Goal: Transaction & Acquisition: Purchase product/service

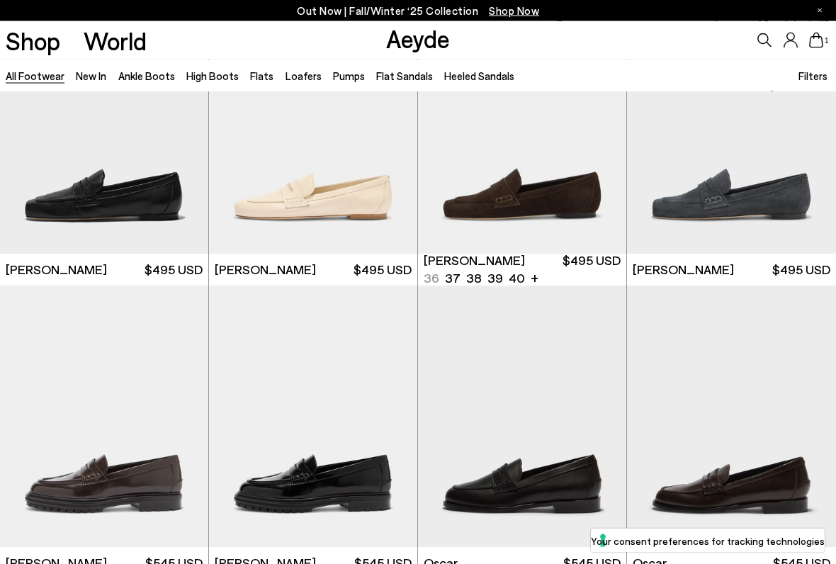
scroll to position [9806, 0]
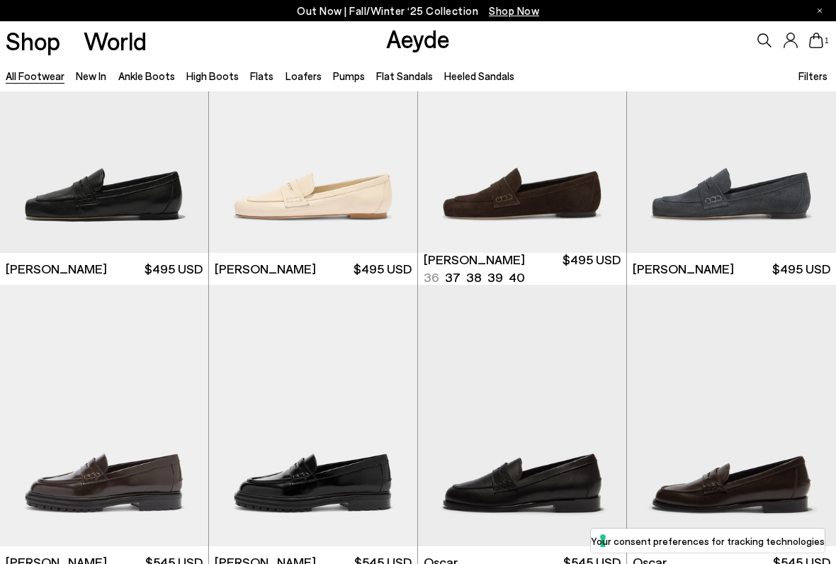
click at [552, 150] on img "1 / 6" at bounding box center [522, 122] width 208 height 262
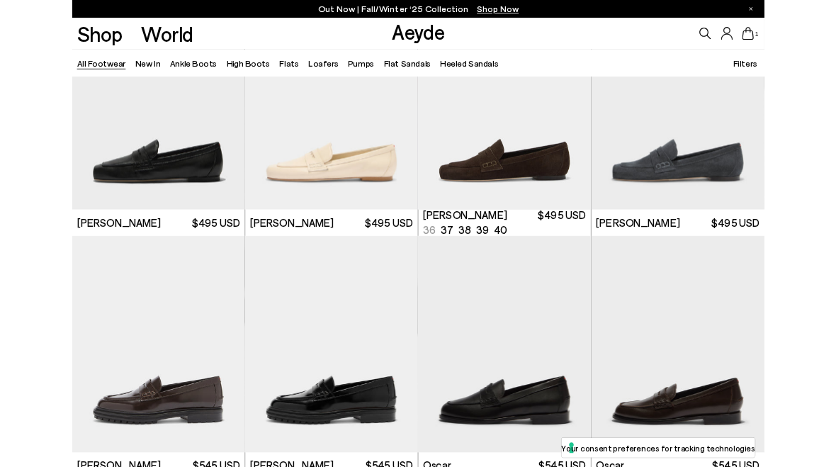
scroll to position [9846, 0]
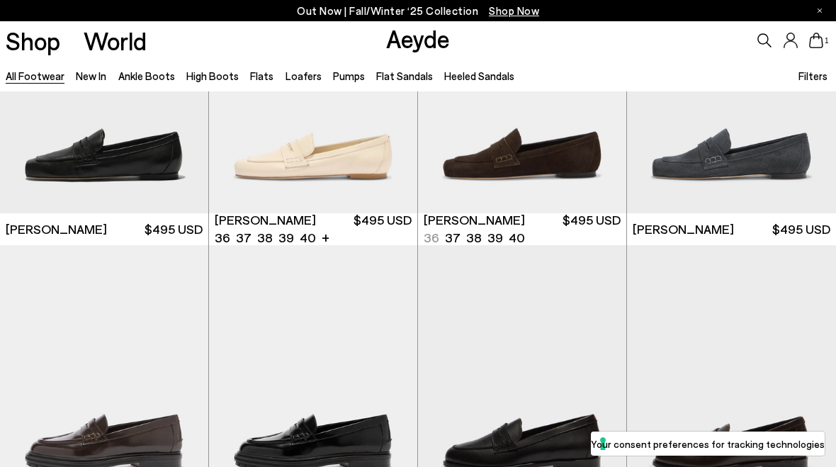
click at [359, 159] on img "1 / 6" at bounding box center [313, 82] width 208 height 262
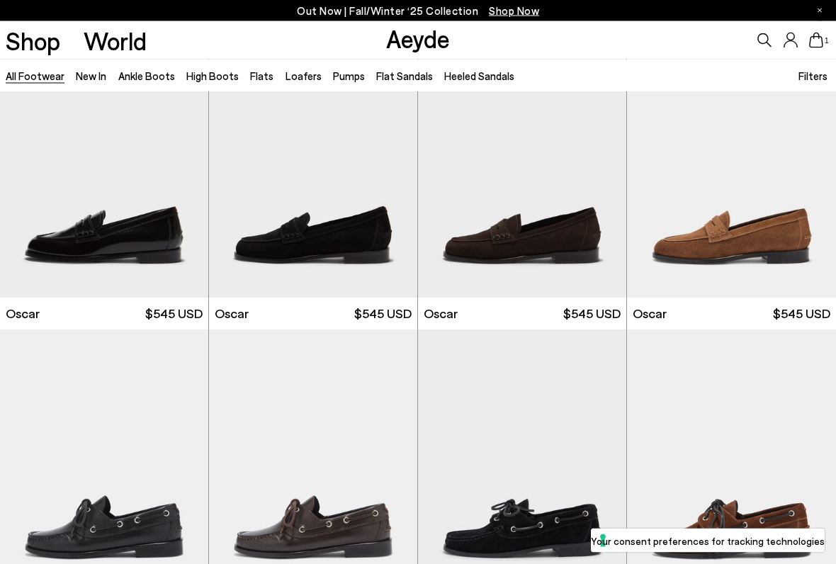
scroll to position [10349, 0]
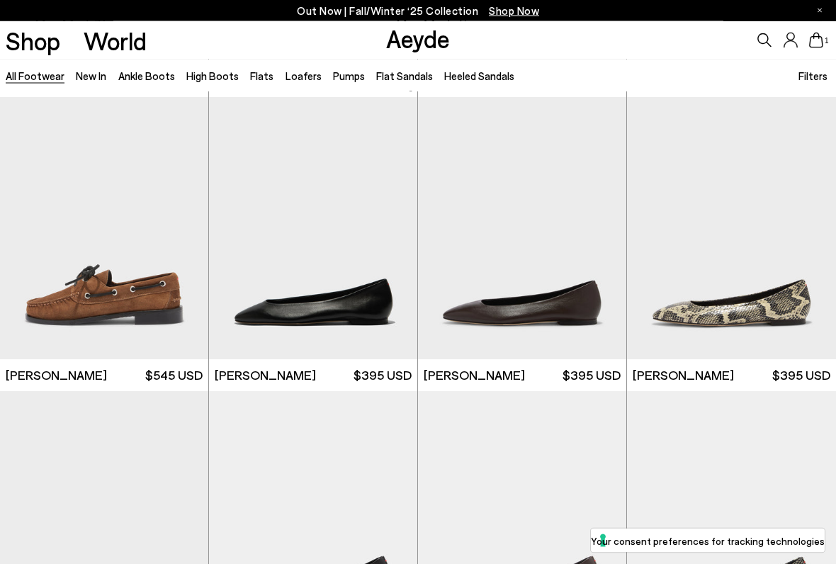
scroll to position [10876, 0]
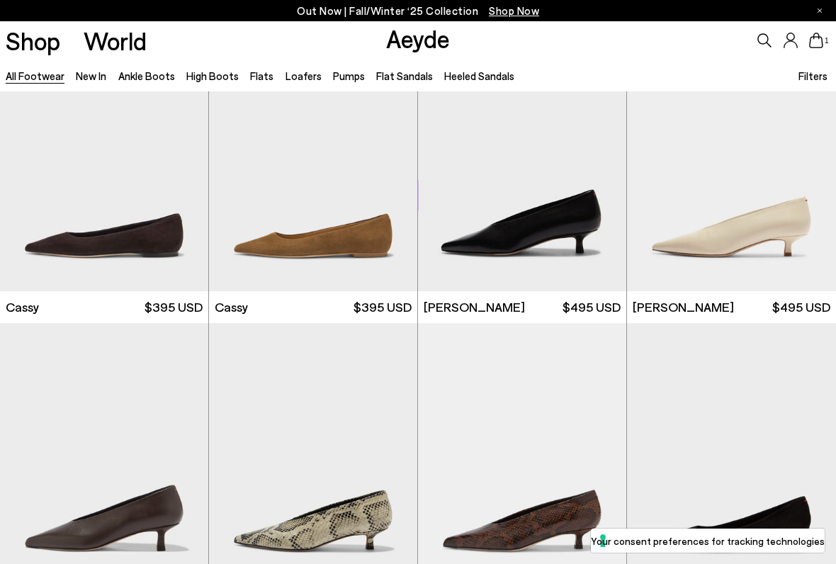
scroll to position [14179, 0]
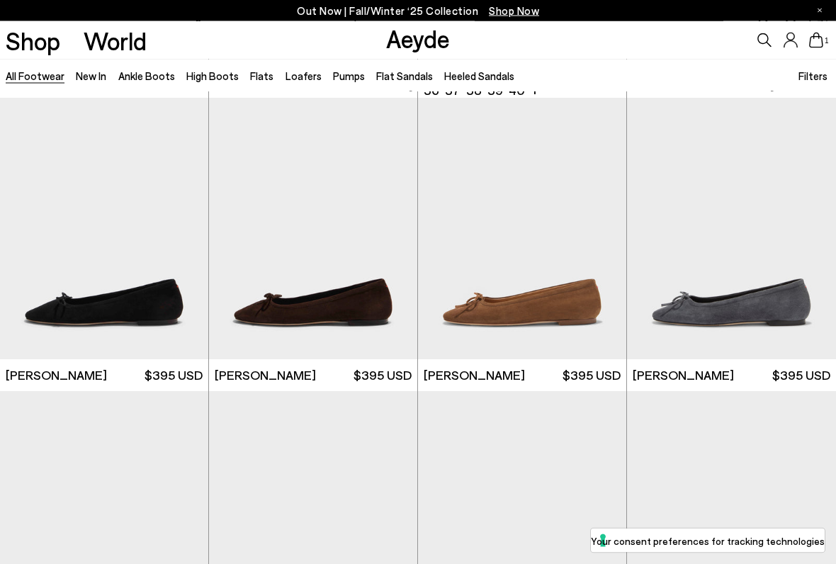
scroll to position [15581, 0]
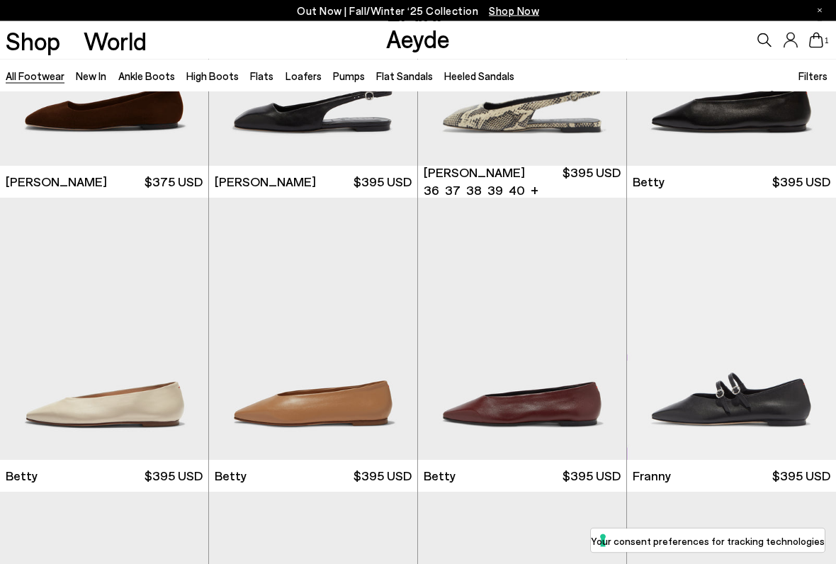
scroll to position [19598, 0]
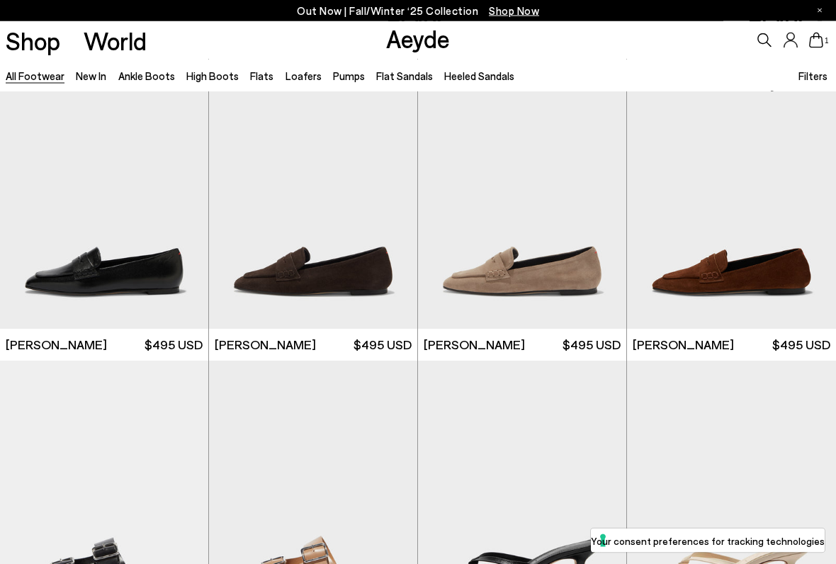
scroll to position [20317, 0]
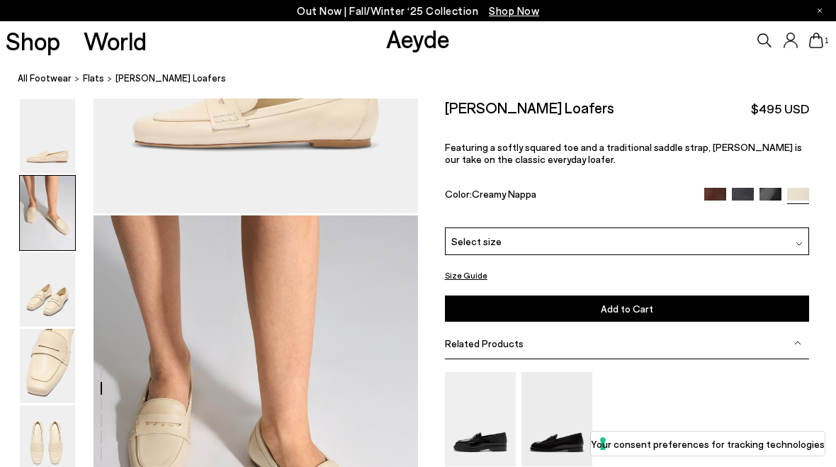
scroll to position [435, 0]
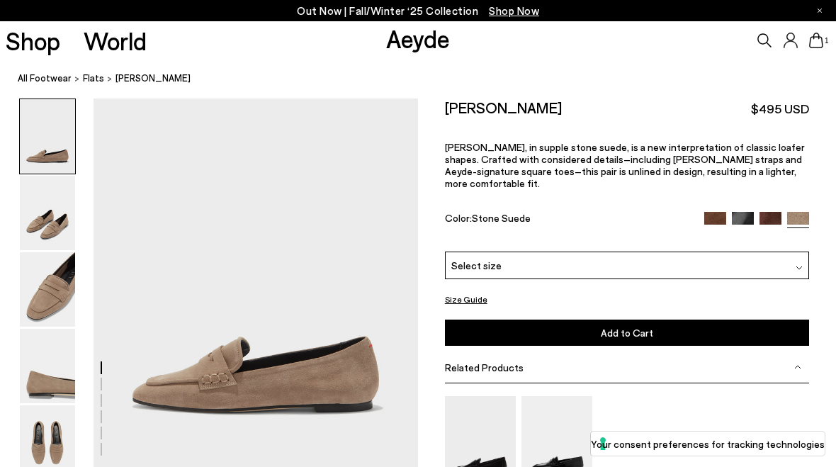
click at [773, 212] on img at bounding box center [771, 223] width 22 height 22
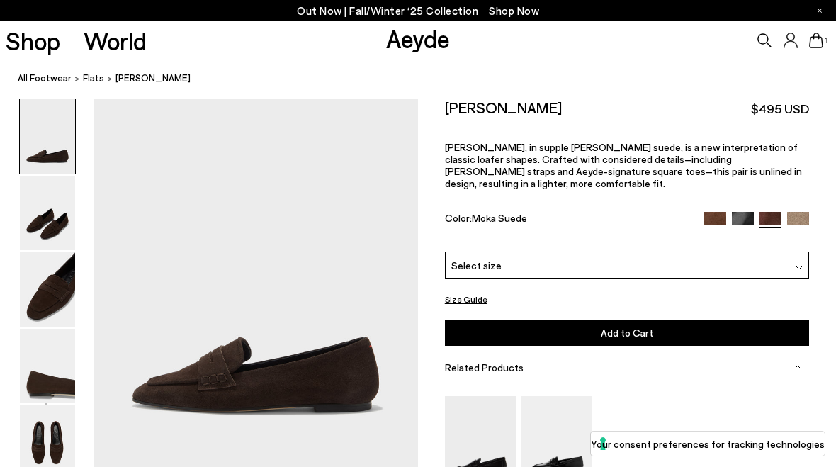
click at [801, 252] on div "Select size" at bounding box center [627, 266] width 365 height 28
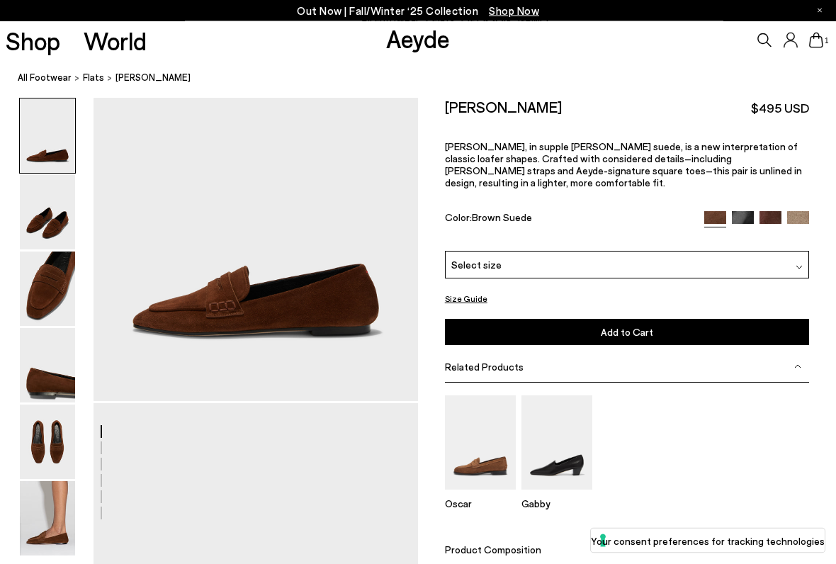
scroll to position [132, 0]
